Goal: Task Accomplishment & Management: Use online tool/utility

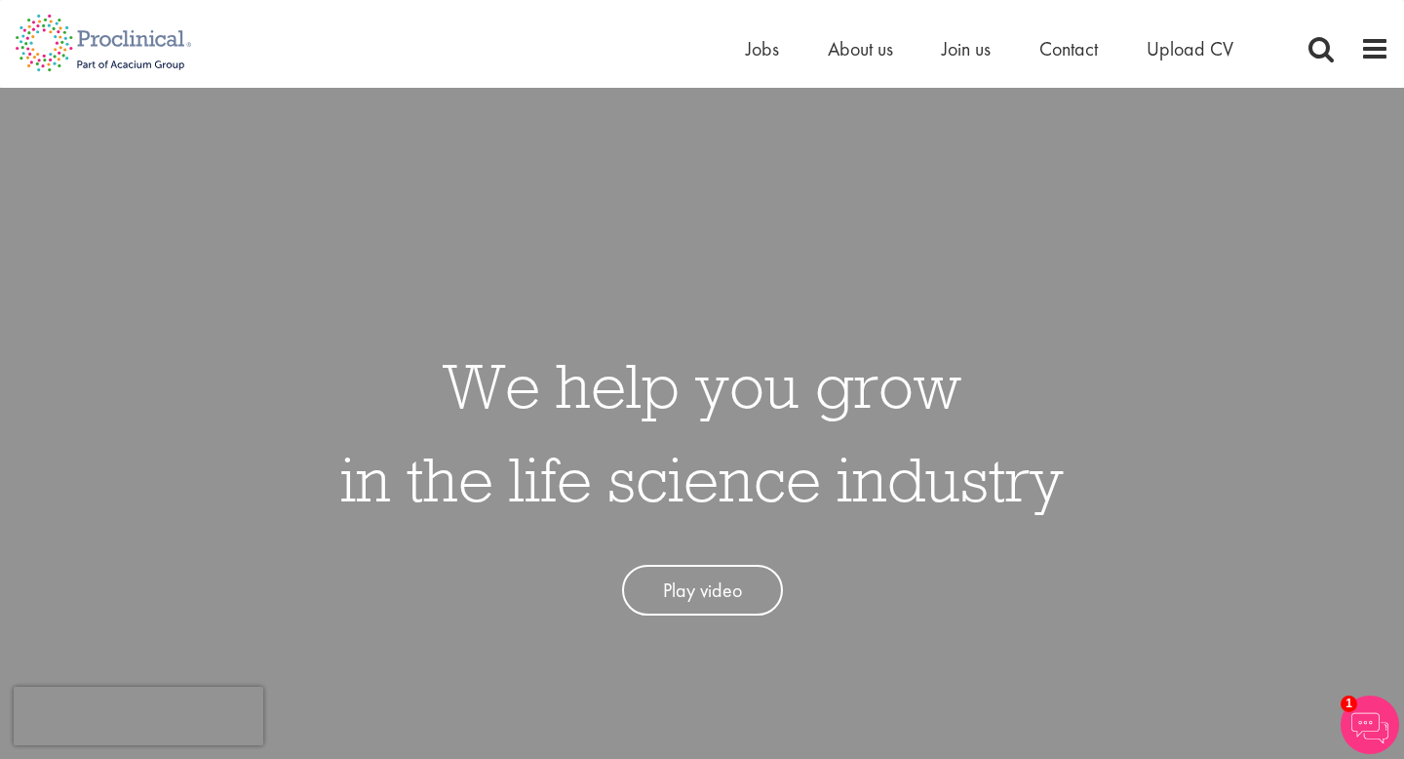
click at [766, 62] on li "Jobs" at bounding box center [762, 48] width 33 height 29
click at [766, 53] on span "Jobs" at bounding box center [762, 48] width 33 height 25
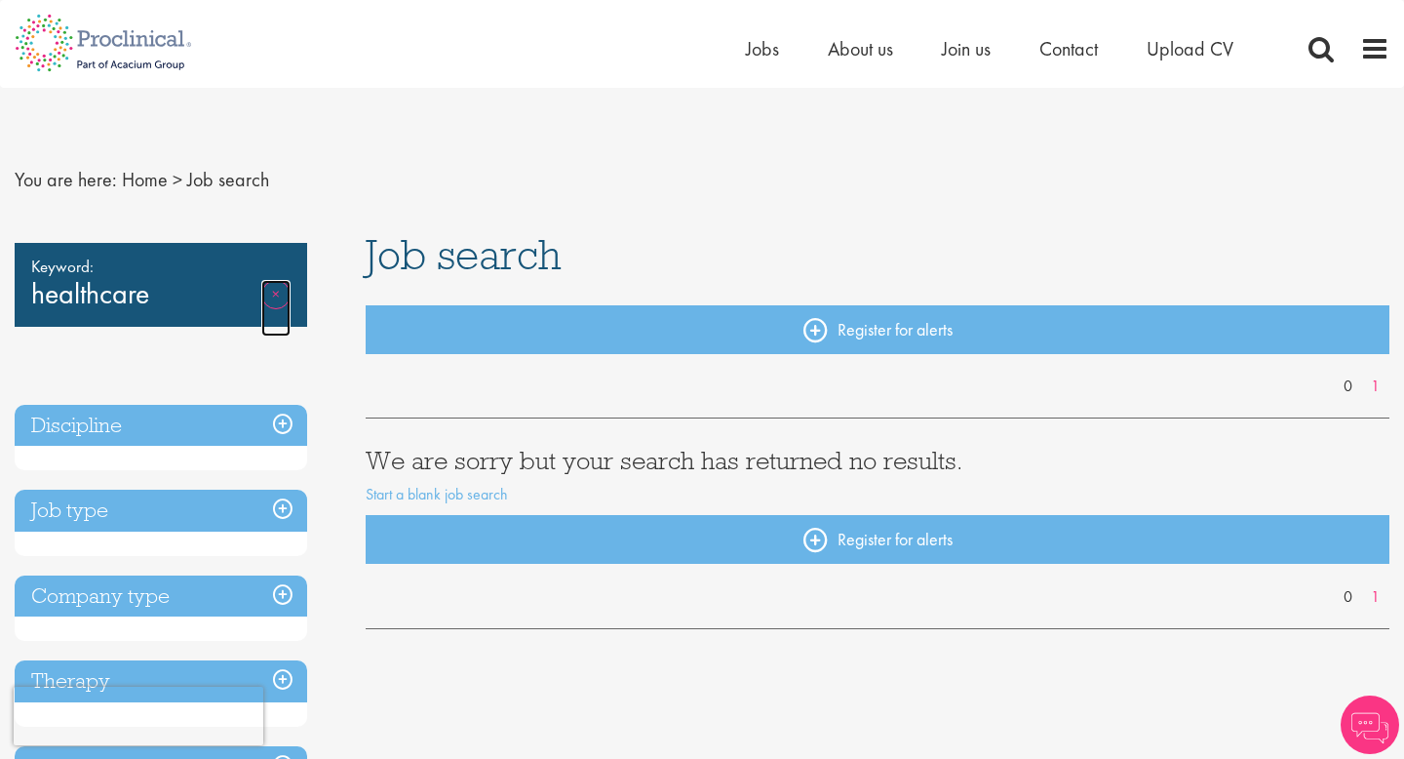
click at [279, 299] on link "Remove" at bounding box center [275, 308] width 29 height 57
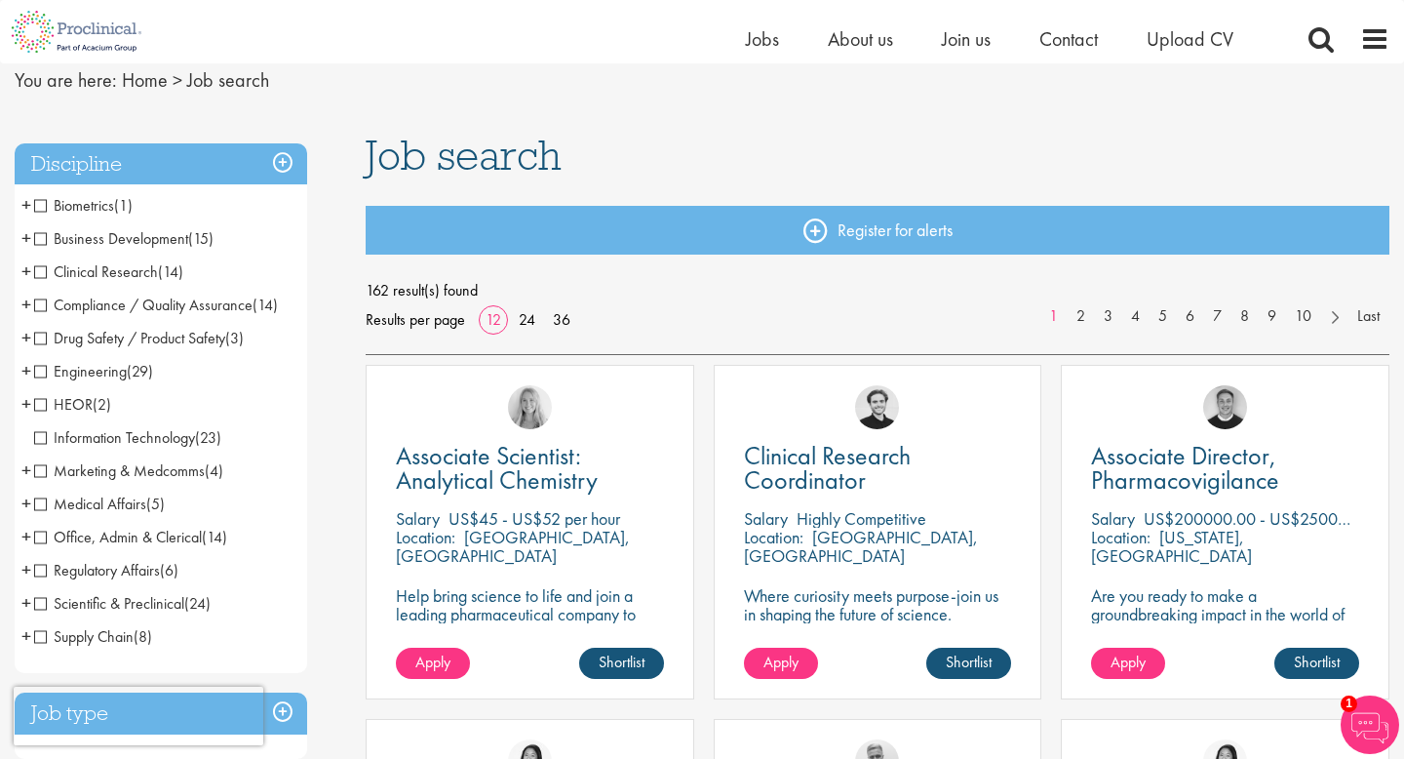
scroll to position [77, 0]
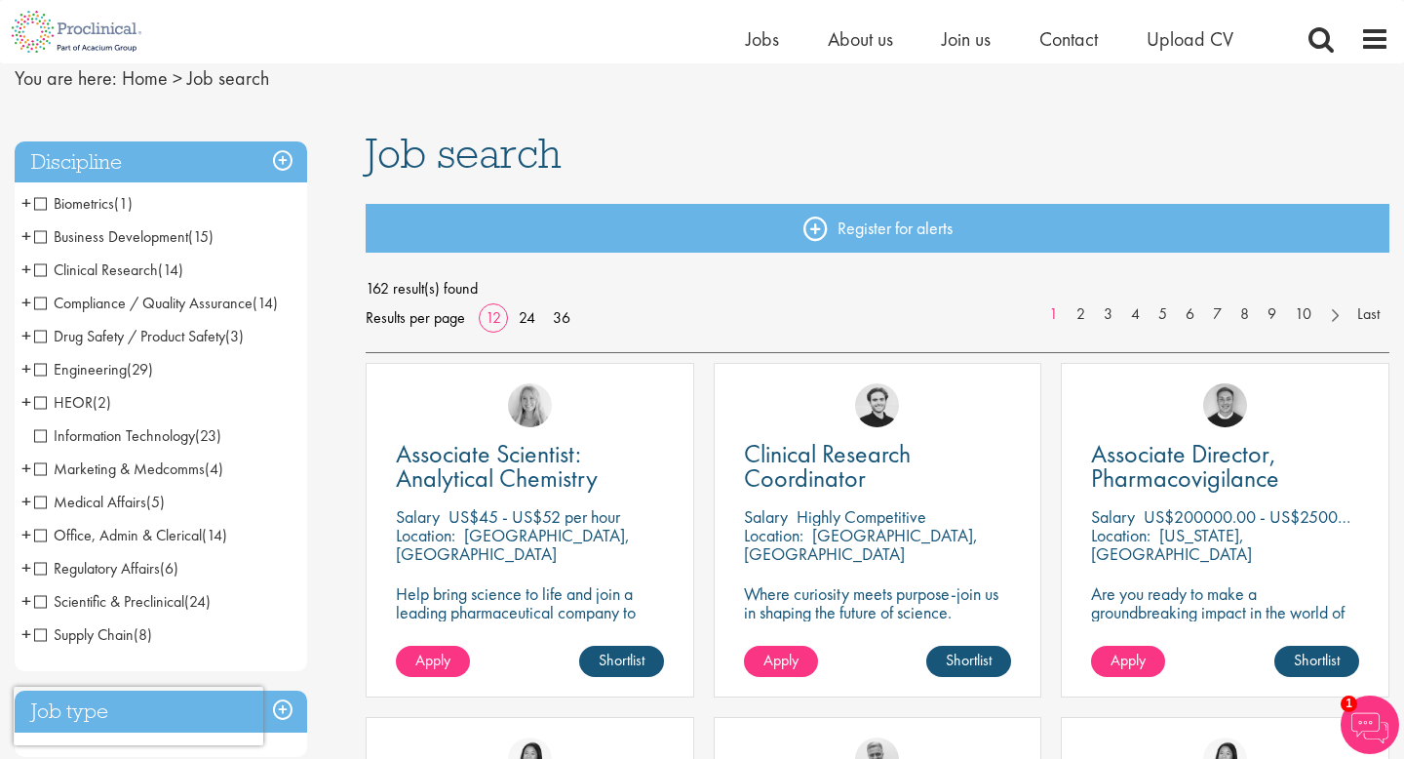
click at [43, 497] on span "Medical Affairs" at bounding box center [90, 502] width 112 height 20
click at [41, 538] on span "Office, Admin & Clerical" at bounding box center [118, 535] width 168 height 20
click at [23, 502] on span "+" at bounding box center [26, 501] width 10 height 29
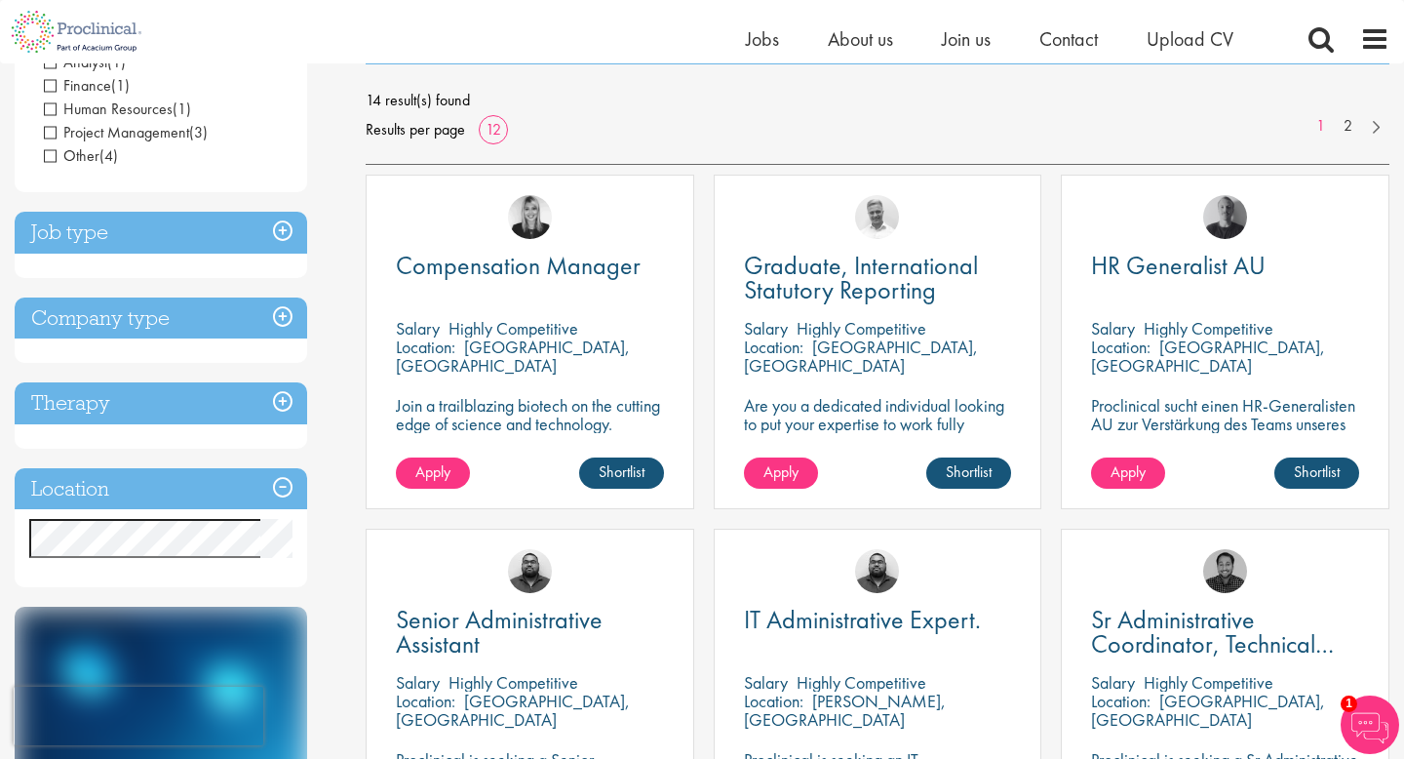
scroll to position [279, 0]
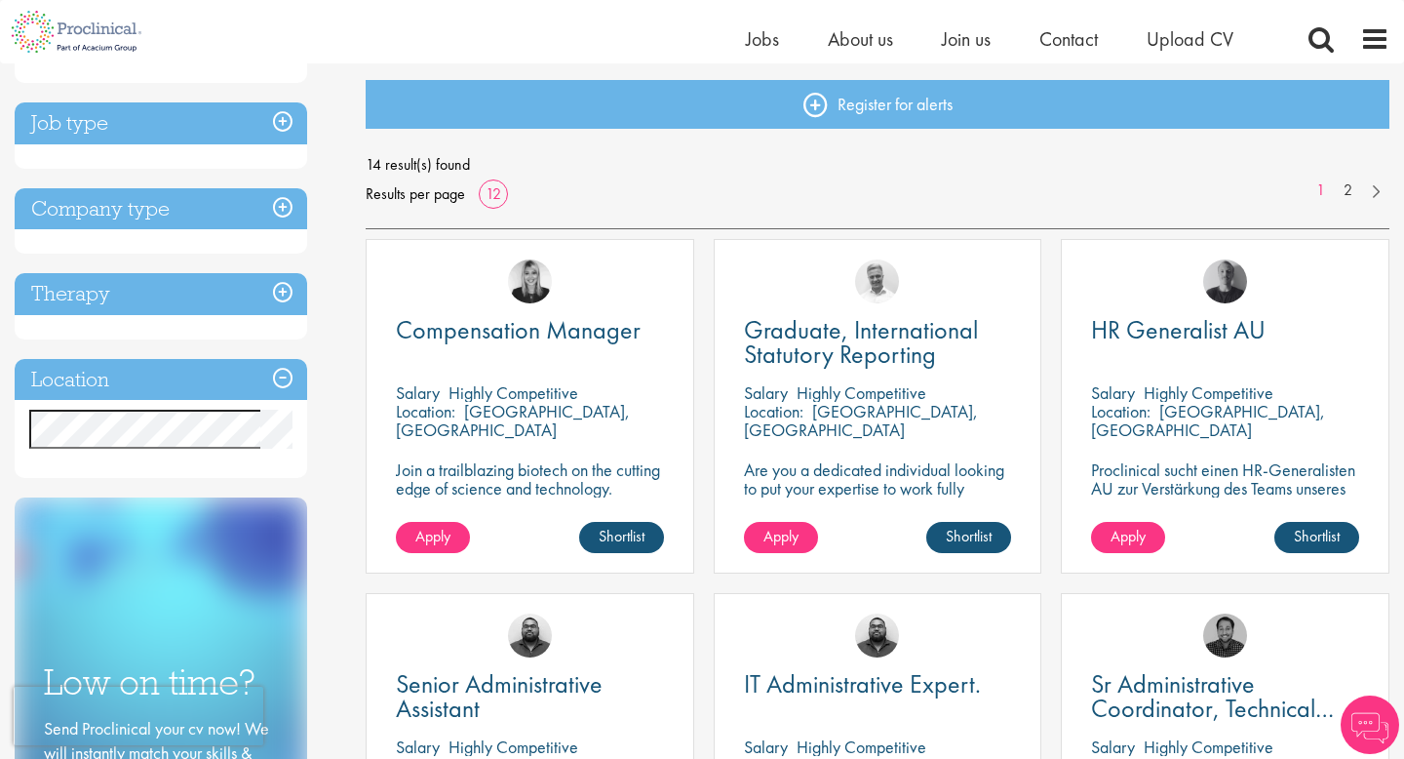
scroll to position [202, 0]
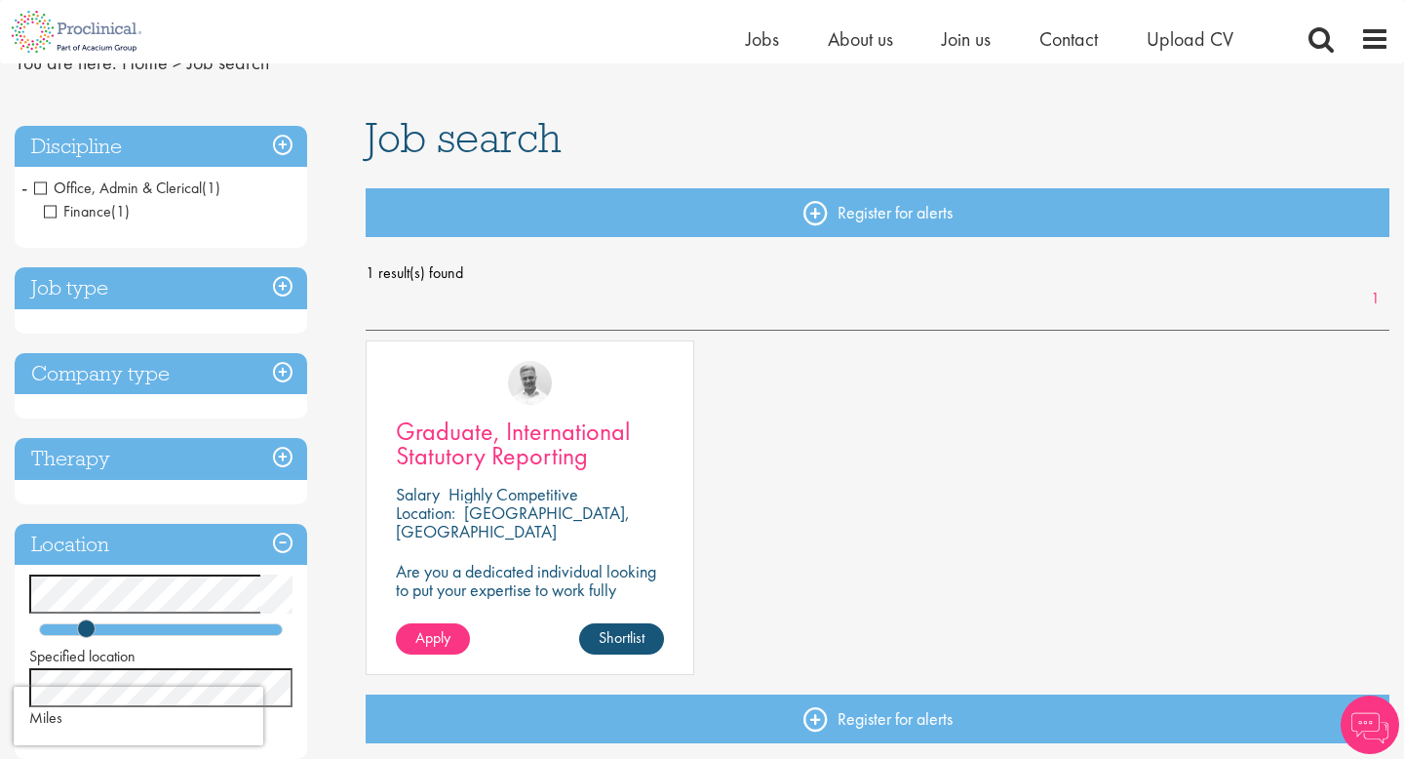
scroll to position [95, 0]
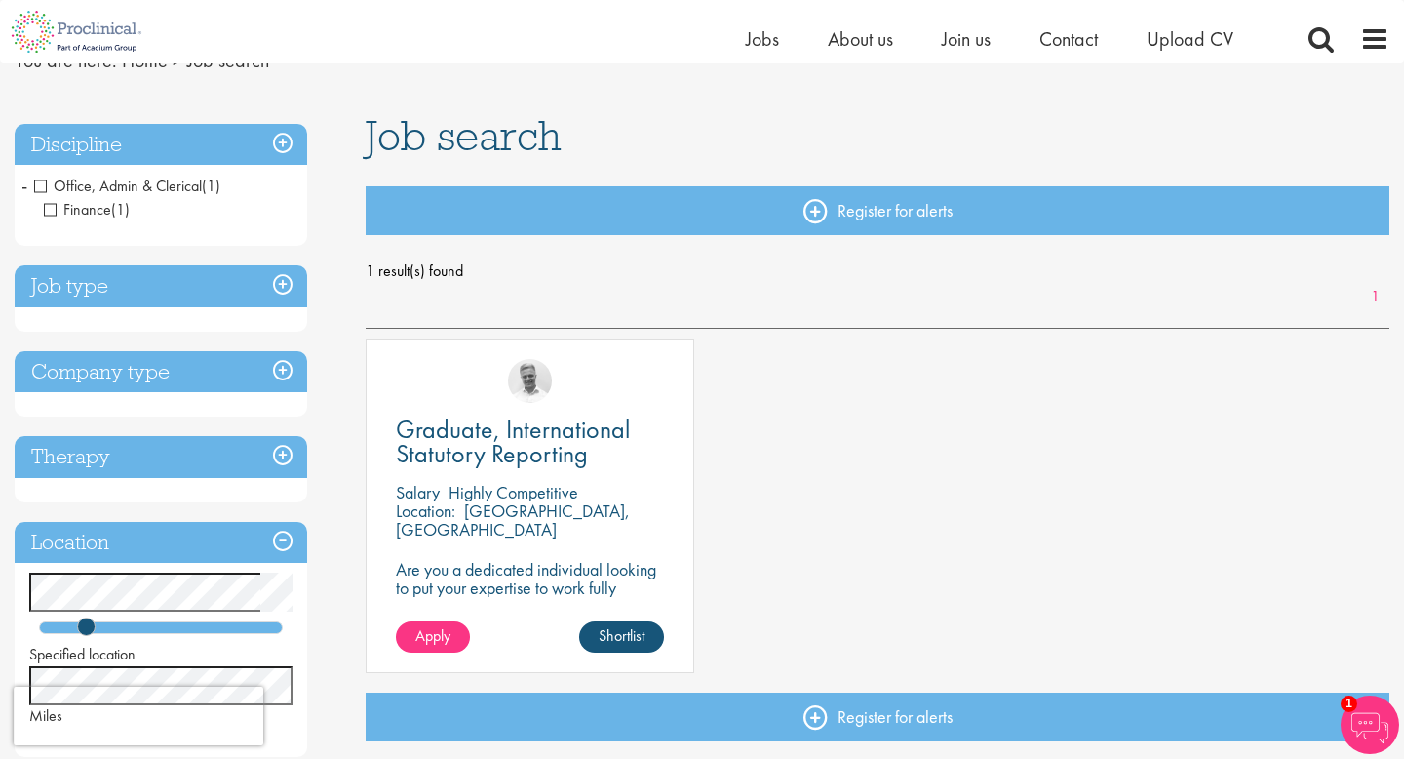
click at [485, 496] on p "Highly Competitive" at bounding box center [514, 492] width 130 height 22
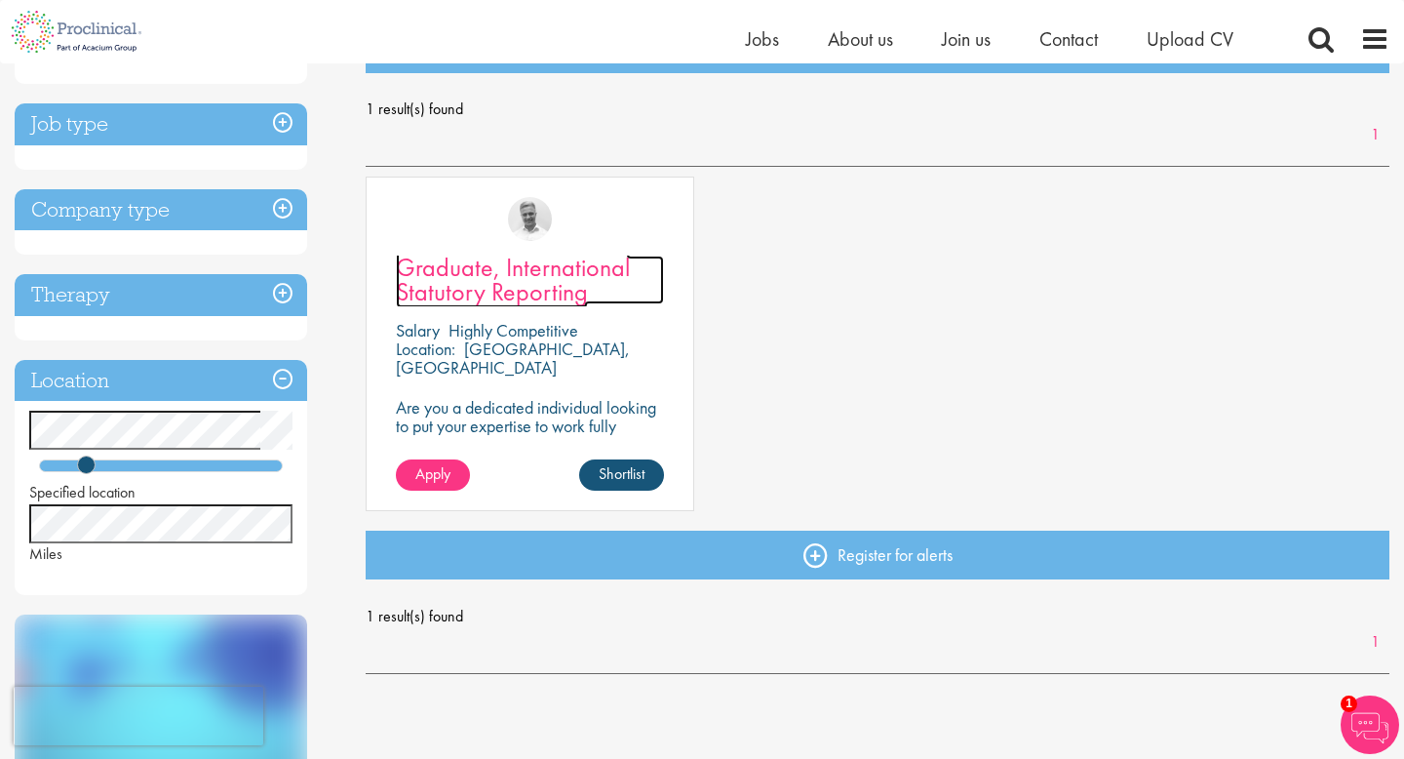
click at [493, 284] on span "Graduate, International Statutory Reporting" at bounding box center [513, 280] width 234 height 58
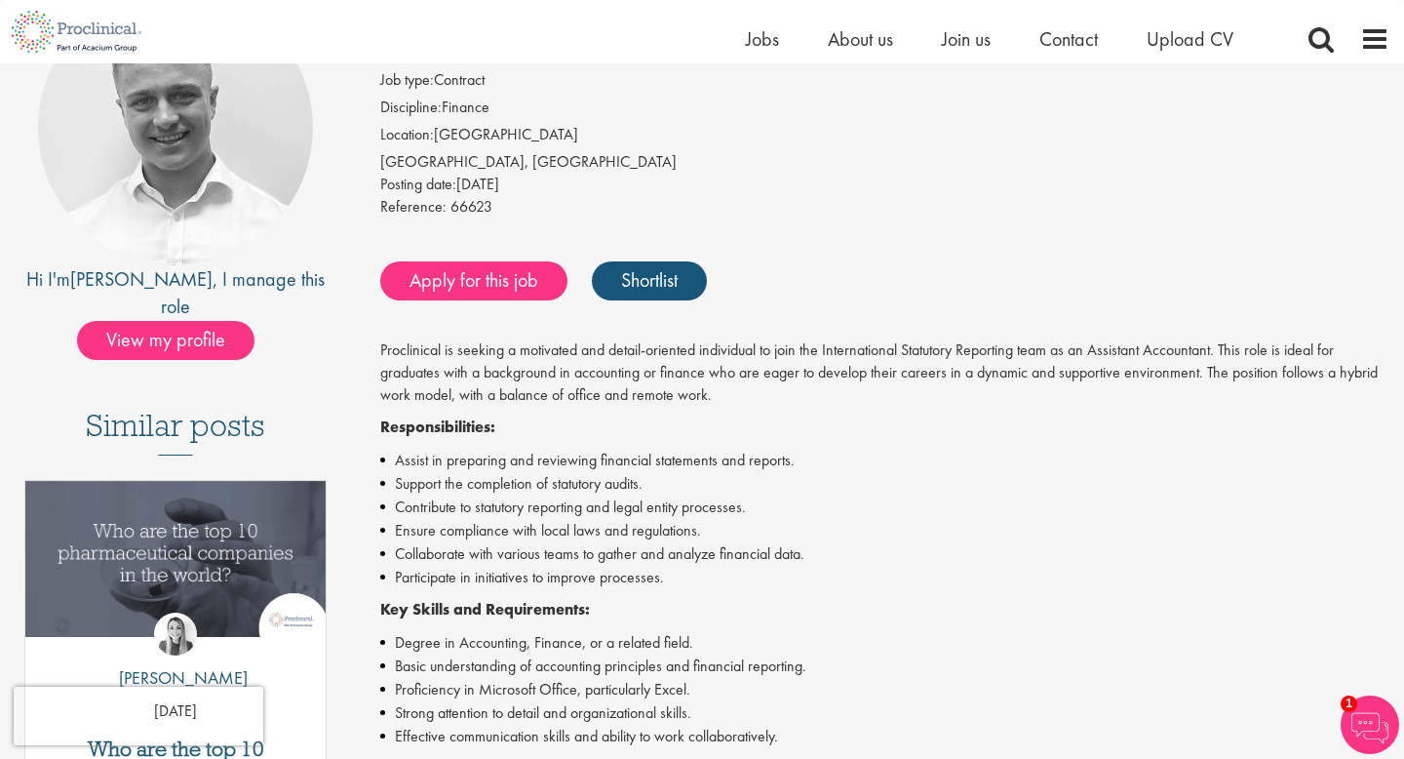
scroll to position [235, 0]
